Goal: Information Seeking & Learning: Learn about a topic

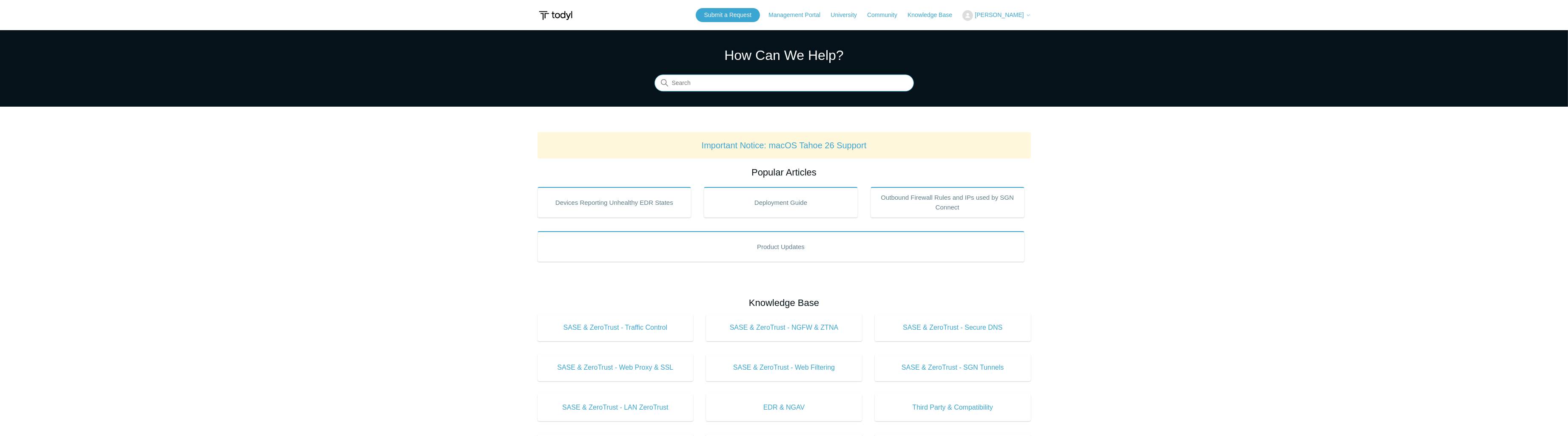
click at [723, 89] on input "Search" at bounding box center [784, 83] width 260 height 17
click at [730, 18] on link "Submit a Request" at bounding box center [728, 15] width 65 height 14
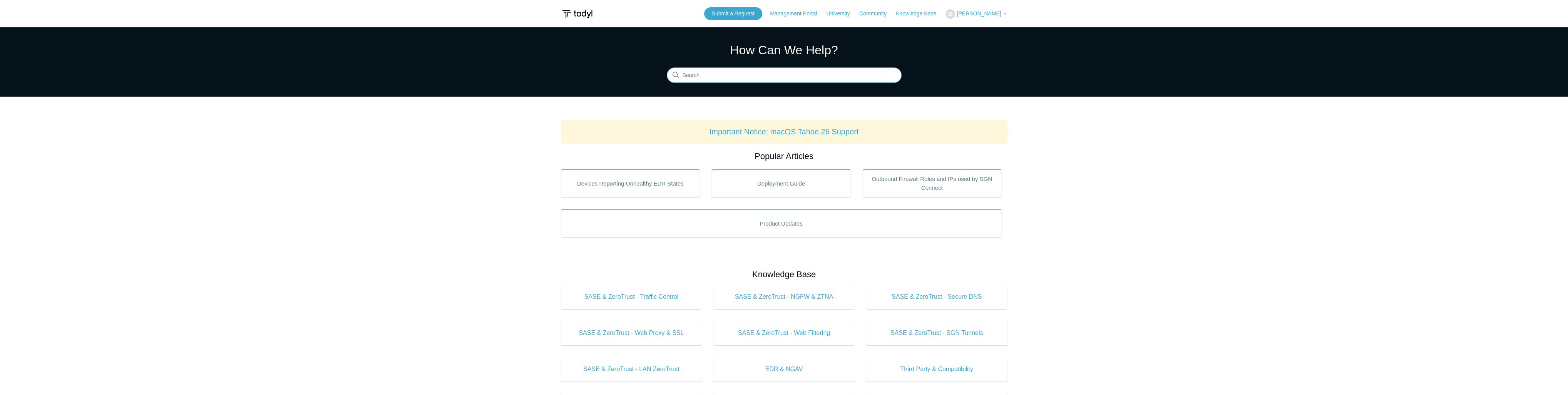
click at [727, 75] on input "Search" at bounding box center [784, 75] width 235 height 15
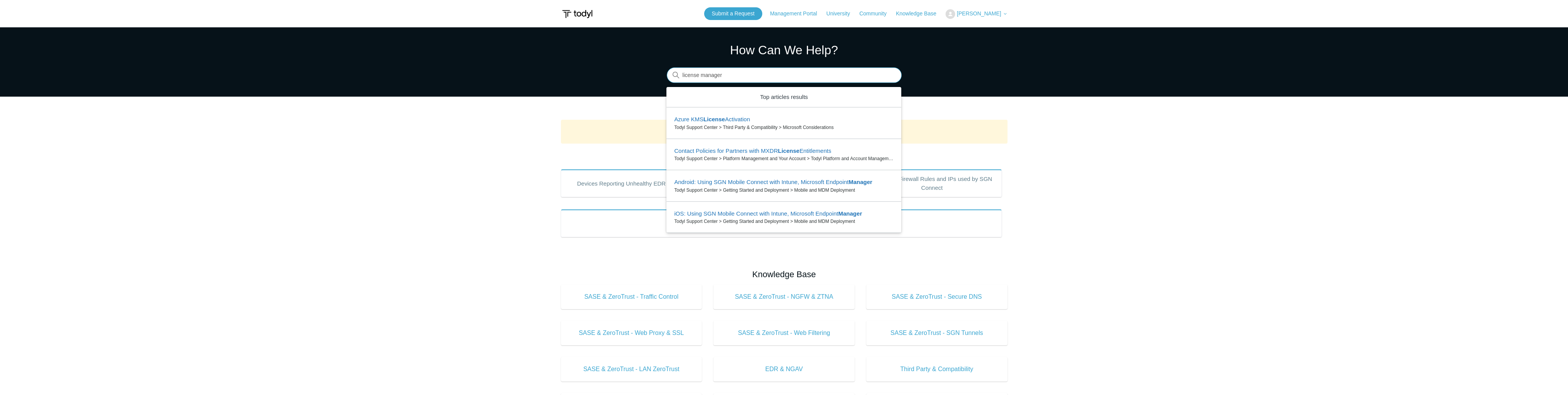
type input "license manager"
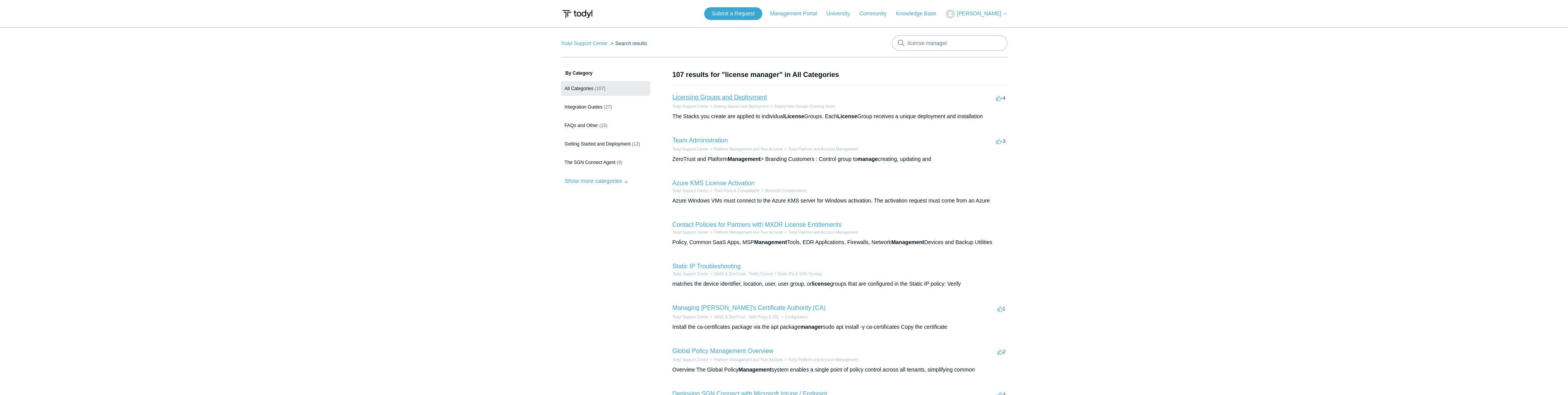
click at [740, 97] on link "Licensing Groups and Deployment" at bounding box center [719, 97] width 94 height 7
click at [707, 98] on link "Licensing Groups and Deployment" at bounding box center [719, 97] width 94 height 7
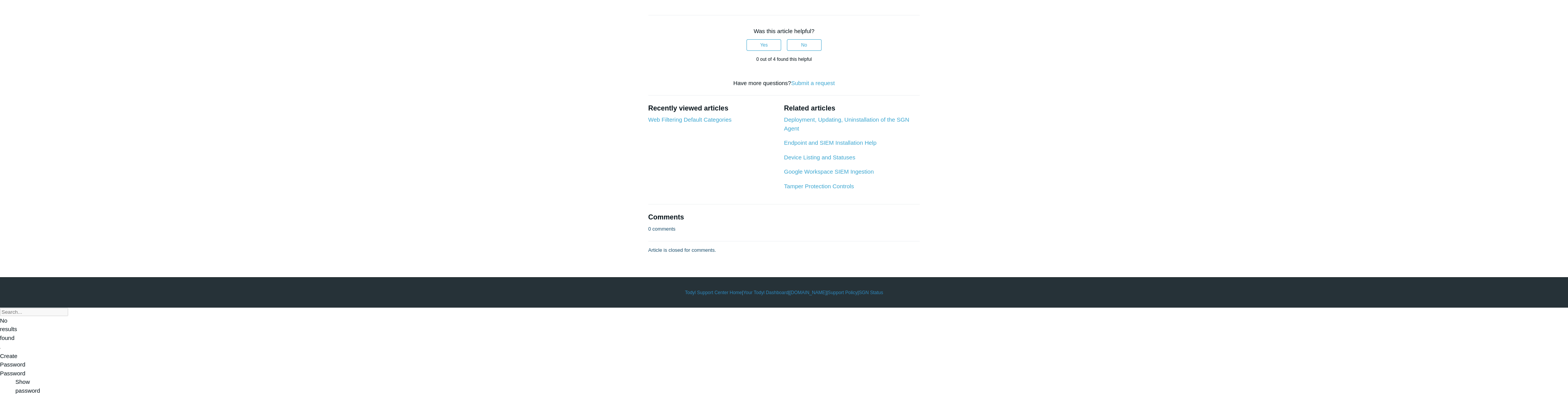
scroll to position [593, 0]
click at [816, 131] on link "Deployment, Updating, Uninstallation of the SGN Agent" at bounding box center [847, 124] width 125 height 15
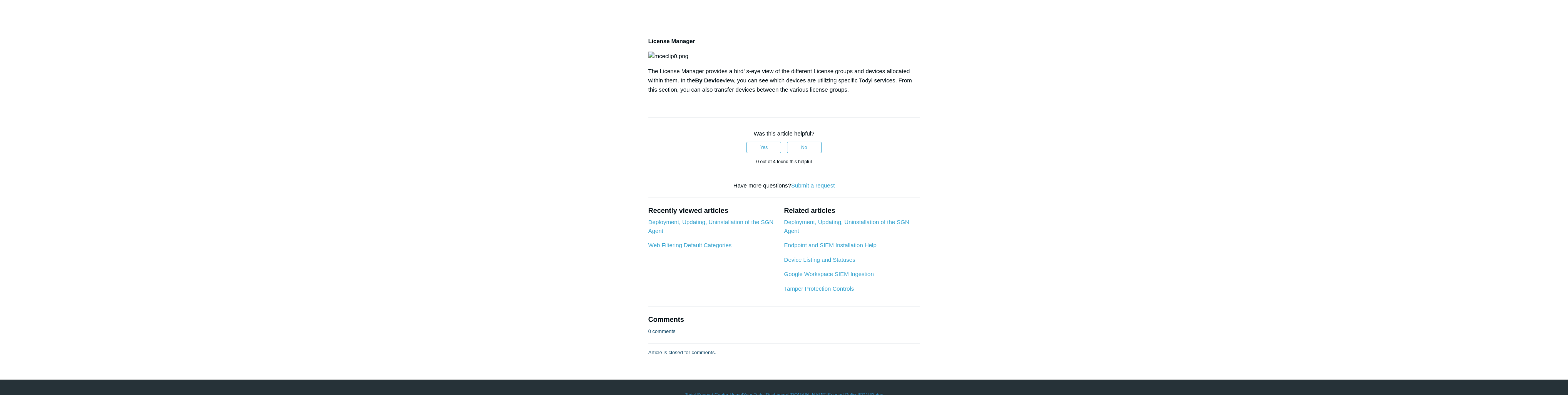
scroll to position [346, 0]
